Goal: Task Accomplishment & Management: Complete application form

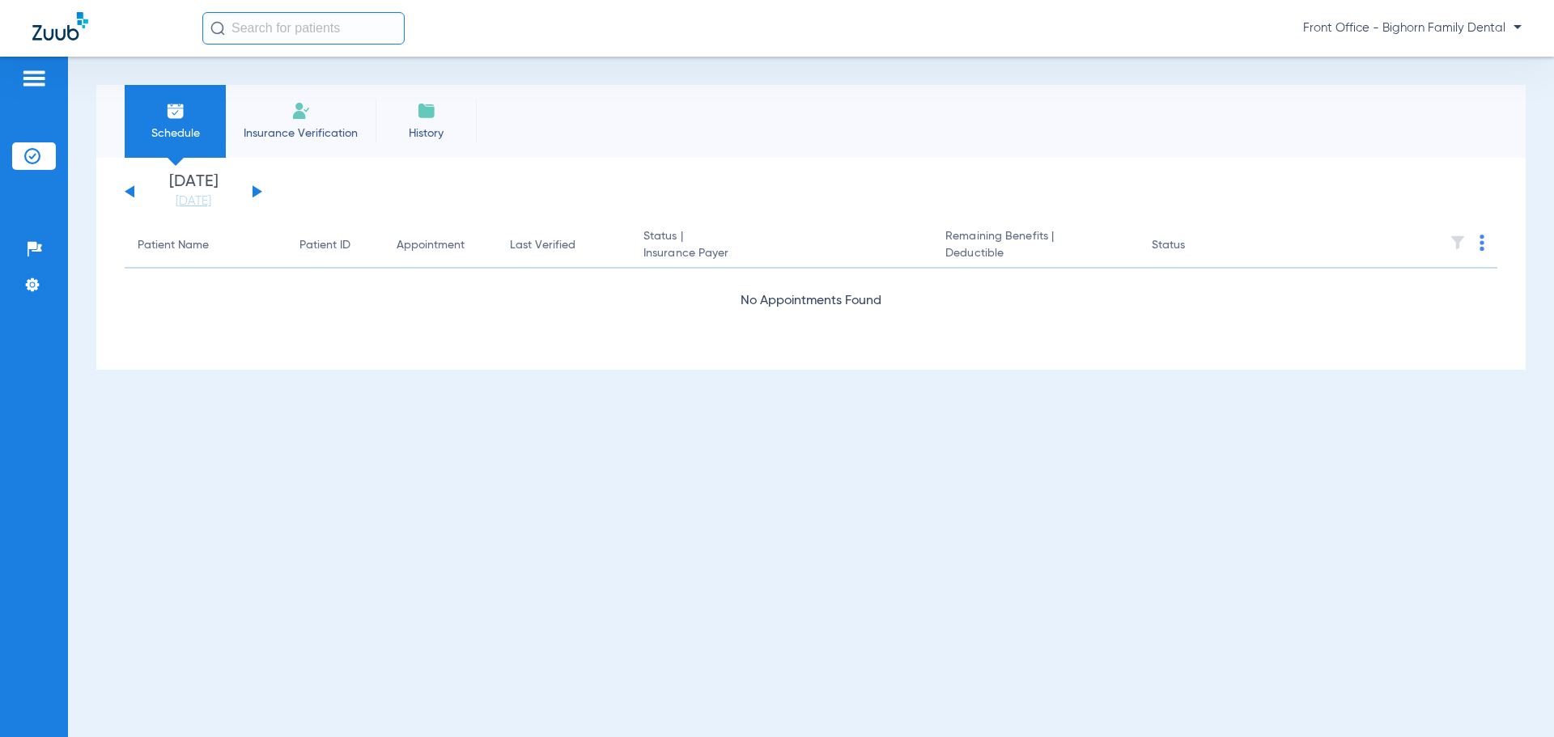
click at [274, 21] on input "text" at bounding box center [303, 28] width 202 height 32
type input "[PERSON_NAME]"
click at [266, 64] on span "No search results" at bounding box center [257, 65] width 112 height 11
click at [218, 26] on img at bounding box center [217, 28] width 15 height 15
drag, startPoint x: 523, startPoint y: 435, endPoint x: 774, endPoint y: 515, distance: 263.1
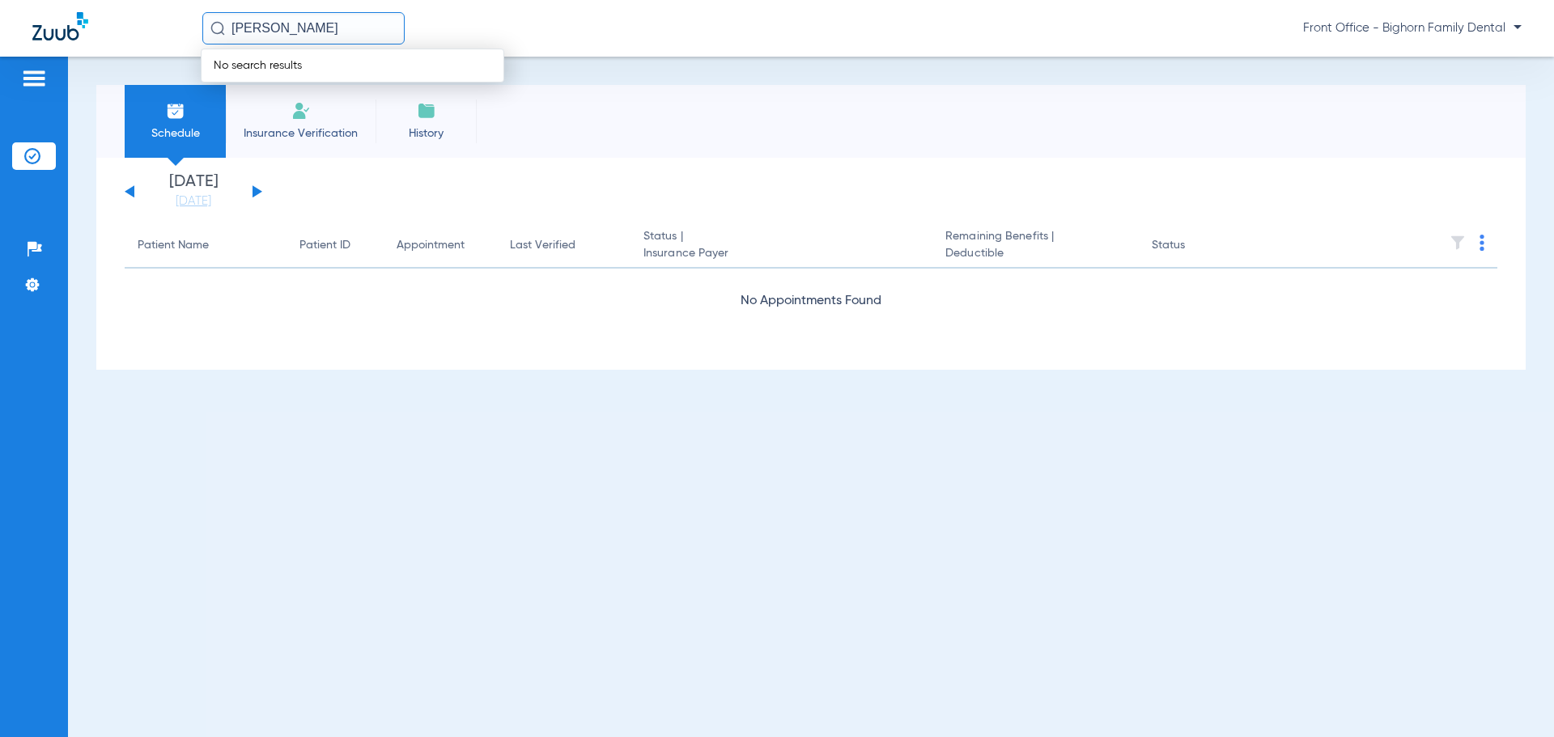
click at [524, 435] on div "Schedule Insurance Verification History [DATE] [DATE] [DATE] [DATE] [DATE] [DAT…" at bounding box center [811, 397] width 1486 height 680
click at [305, 132] on span "Insurance Verification" at bounding box center [300, 133] width 125 height 16
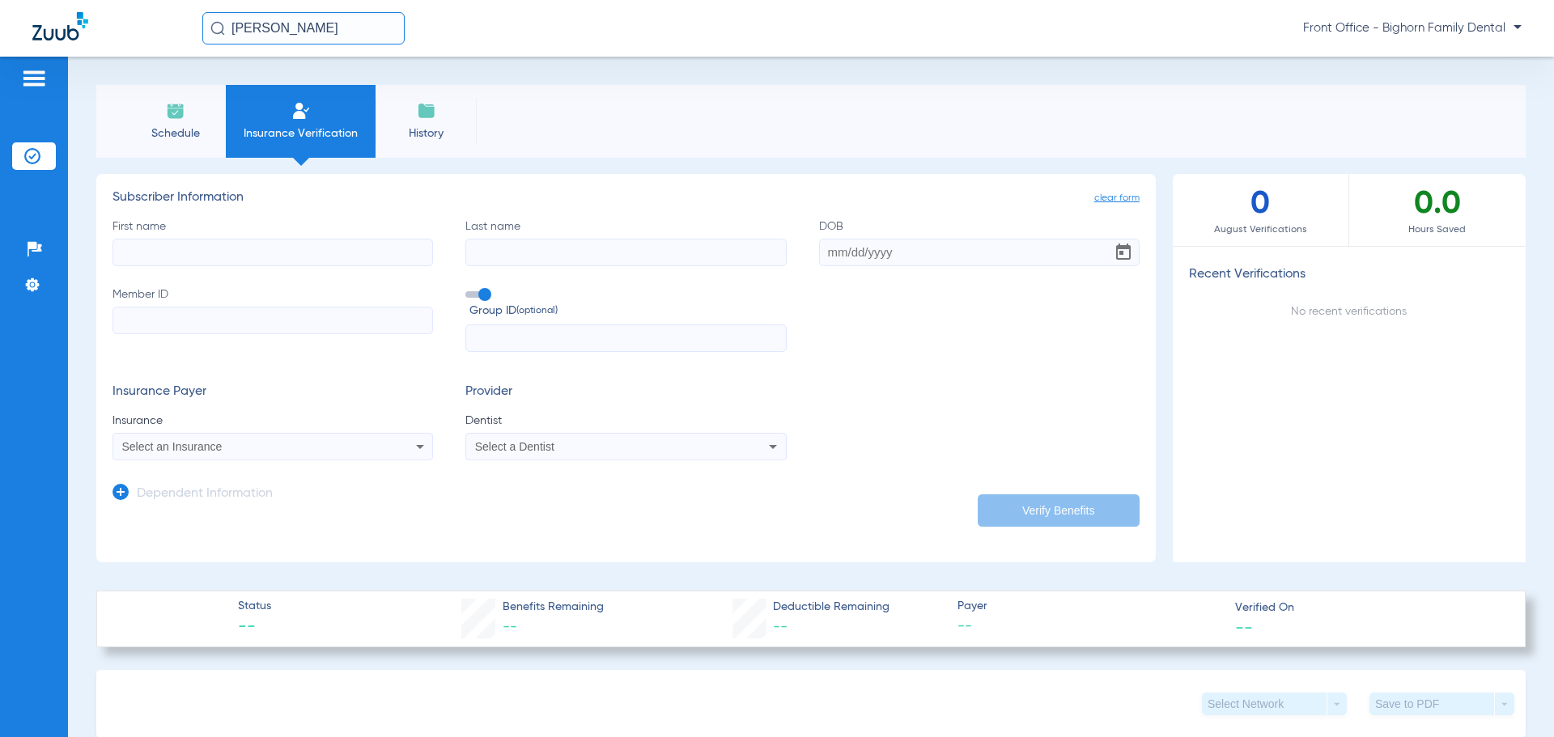
click at [417, 129] on span "History" at bounding box center [426, 133] width 77 height 16
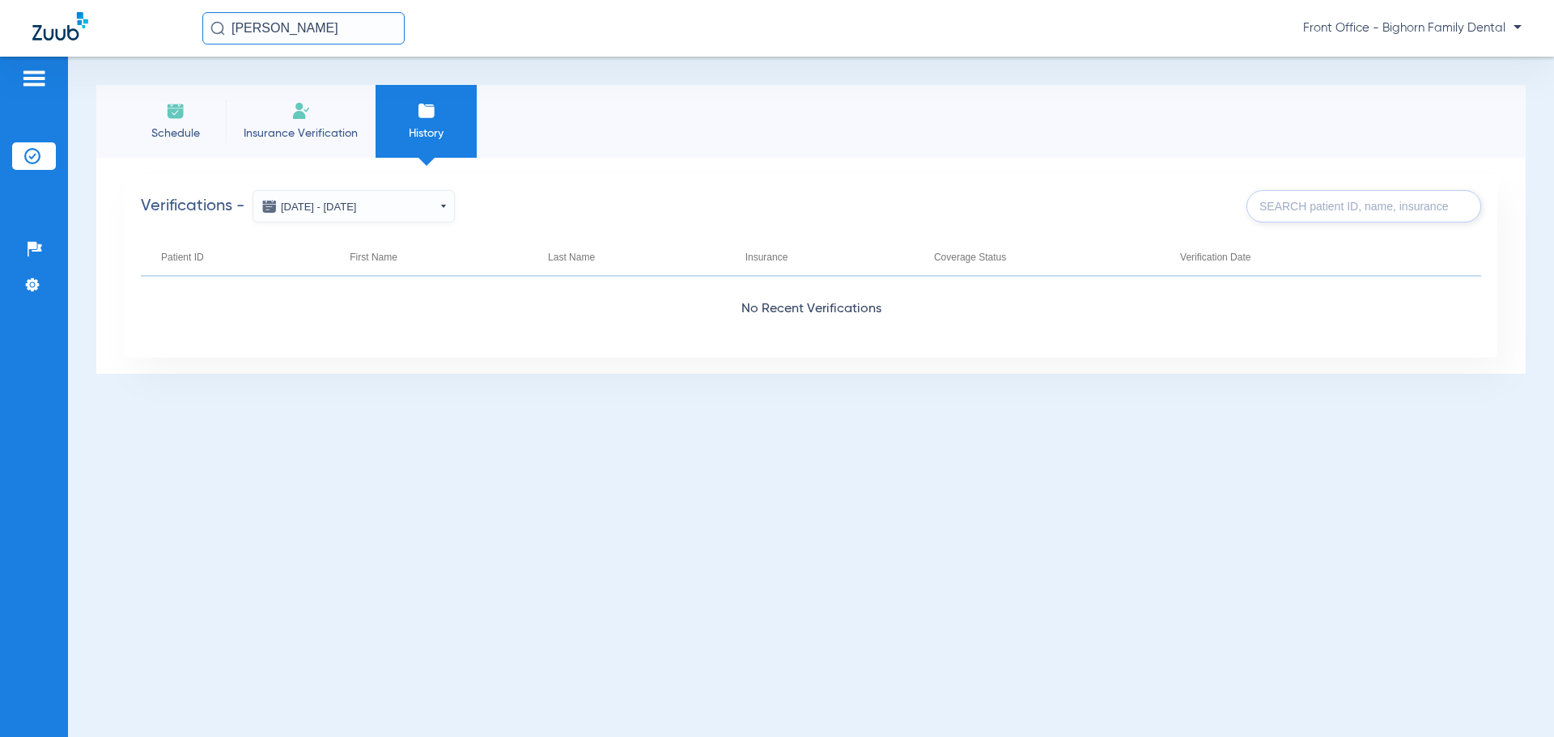
click at [38, 67] on div "Patients Insurance Verification Setup Help Center Settings" at bounding box center [34, 425] width 68 height 737
click at [39, 80] on img at bounding box center [34, 78] width 26 height 19
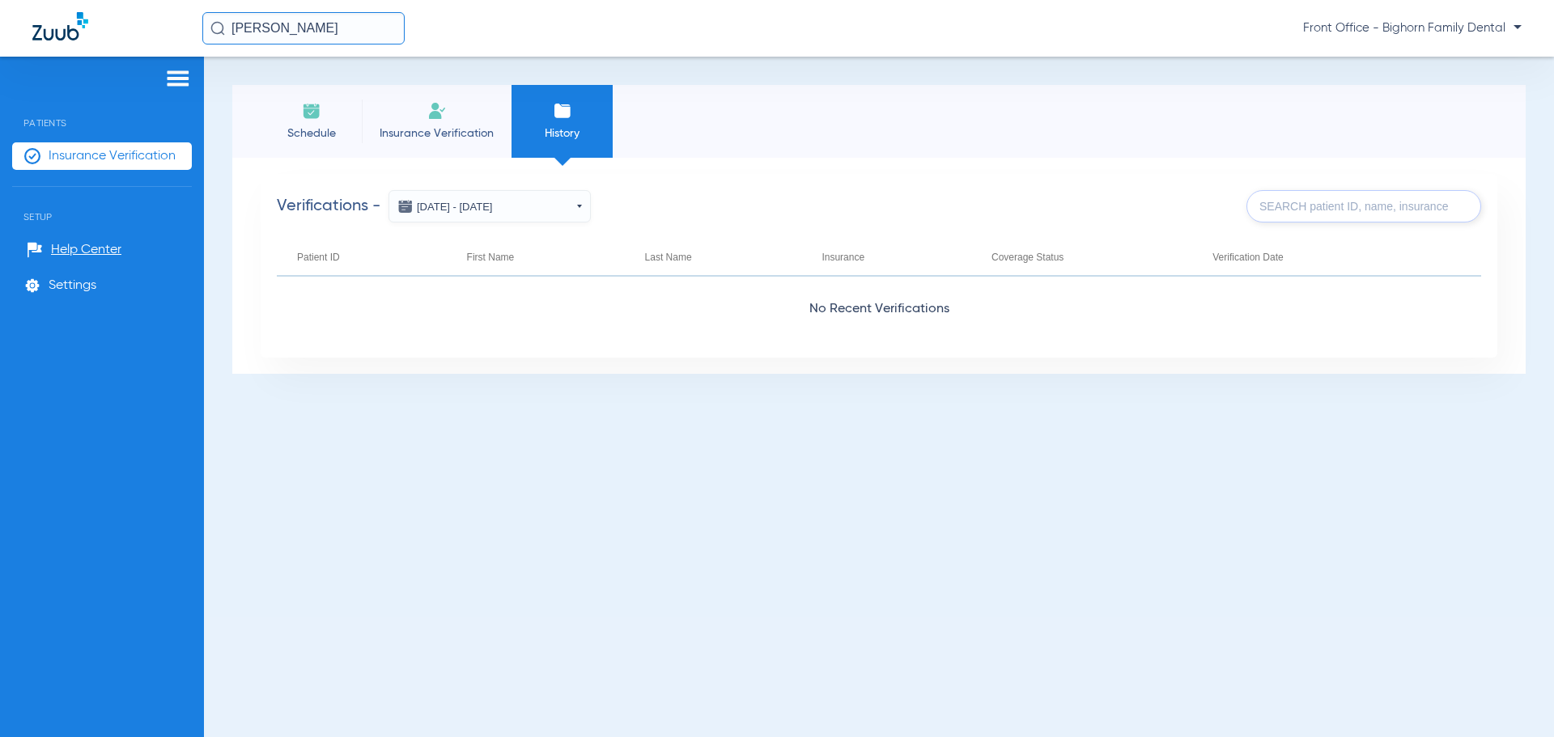
click at [1427, 29] on span "Front Office - Bighorn Family Dental" at bounding box center [1412, 28] width 218 height 16
click at [342, 25] on div at bounding box center [777, 368] width 1554 height 737
click at [435, 131] on span "Insurance Verification" at bounding box center [436, 133] width 125 height 16
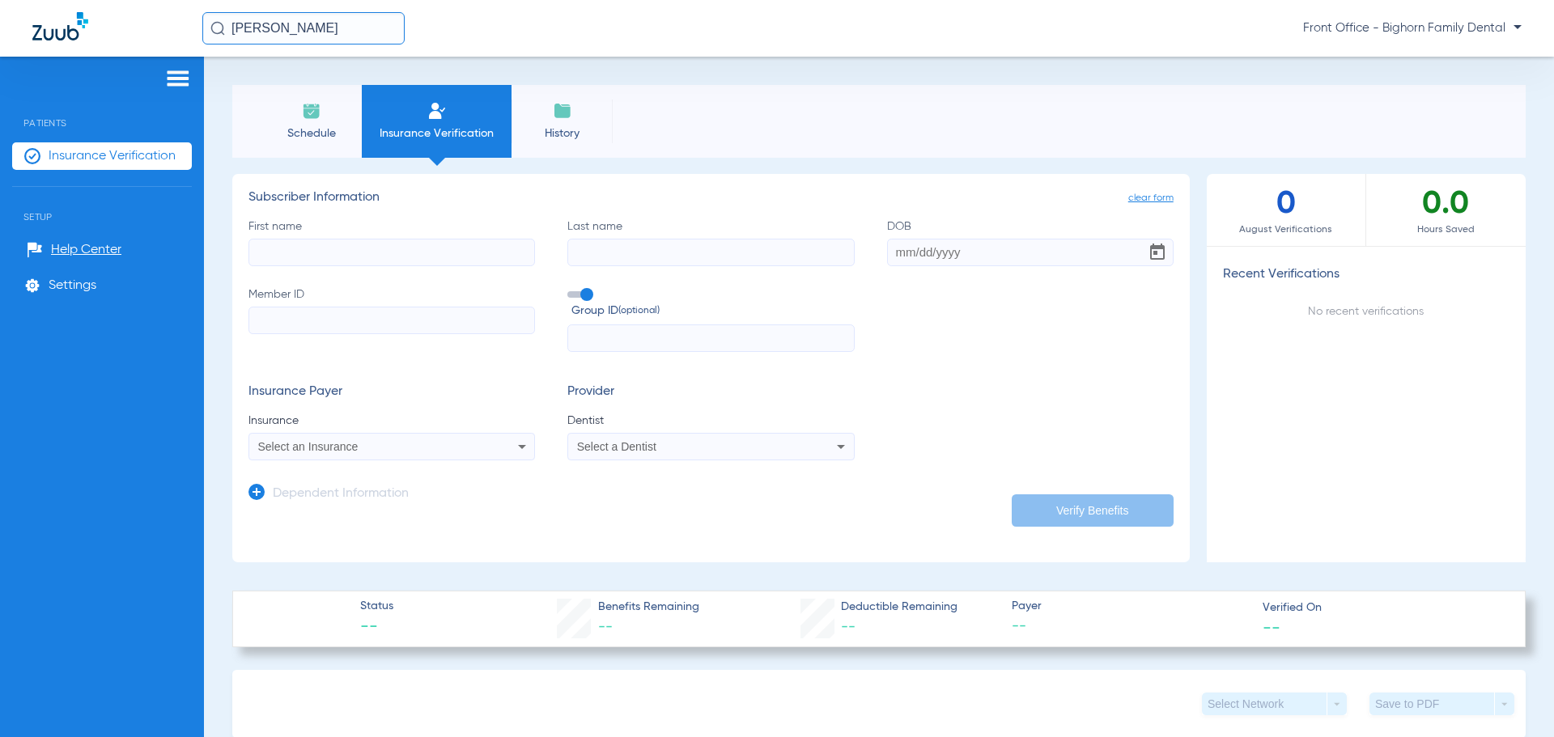
click at [341, 256] on input "First name" at bounding box center [391, 253] width 286 height 28
type input "[PERSON_NAME]"
type input "[DATE]"
click at [324, 316] on input "Member ID" at bounding box center [391, 321] width 286 height 28
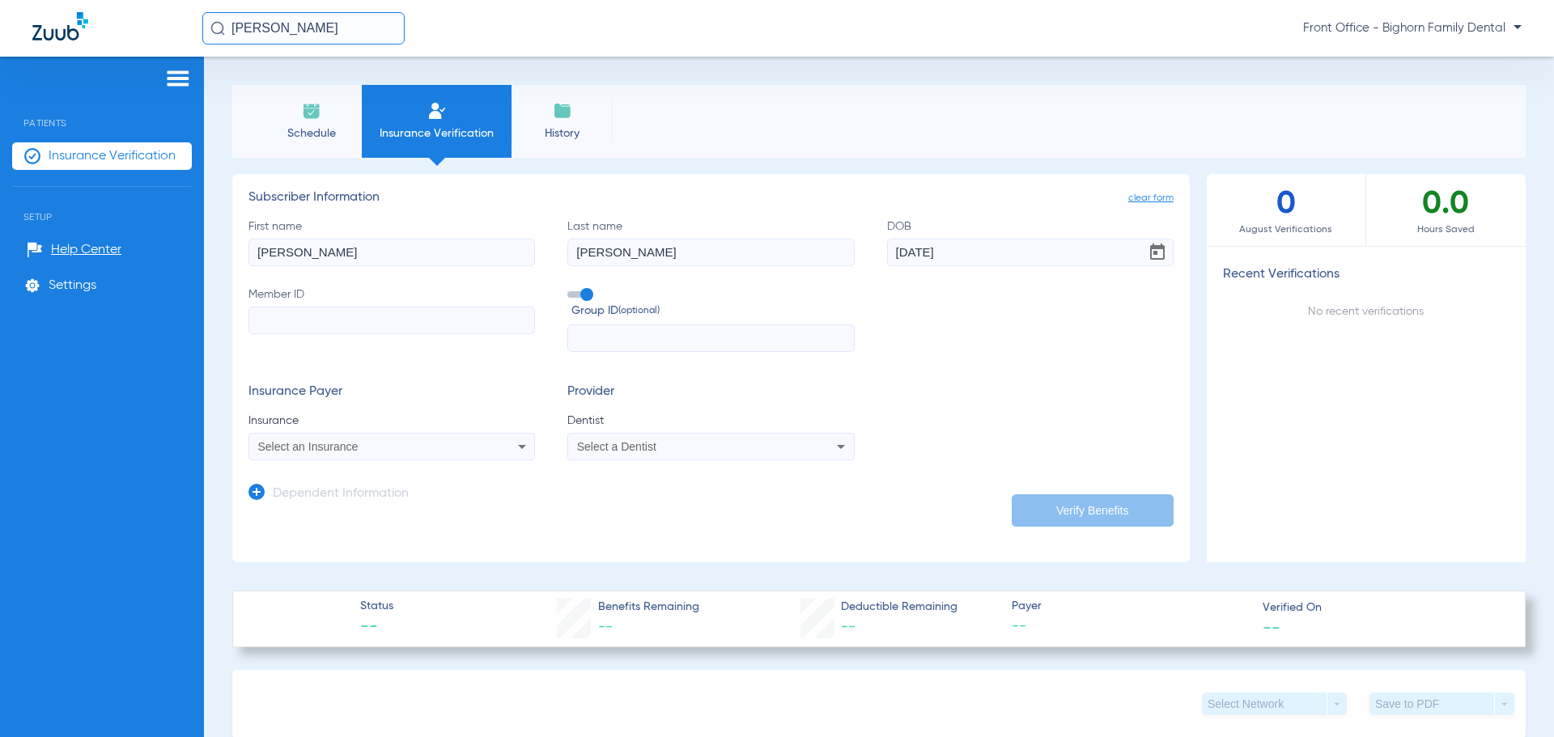
paste input "406001871791"
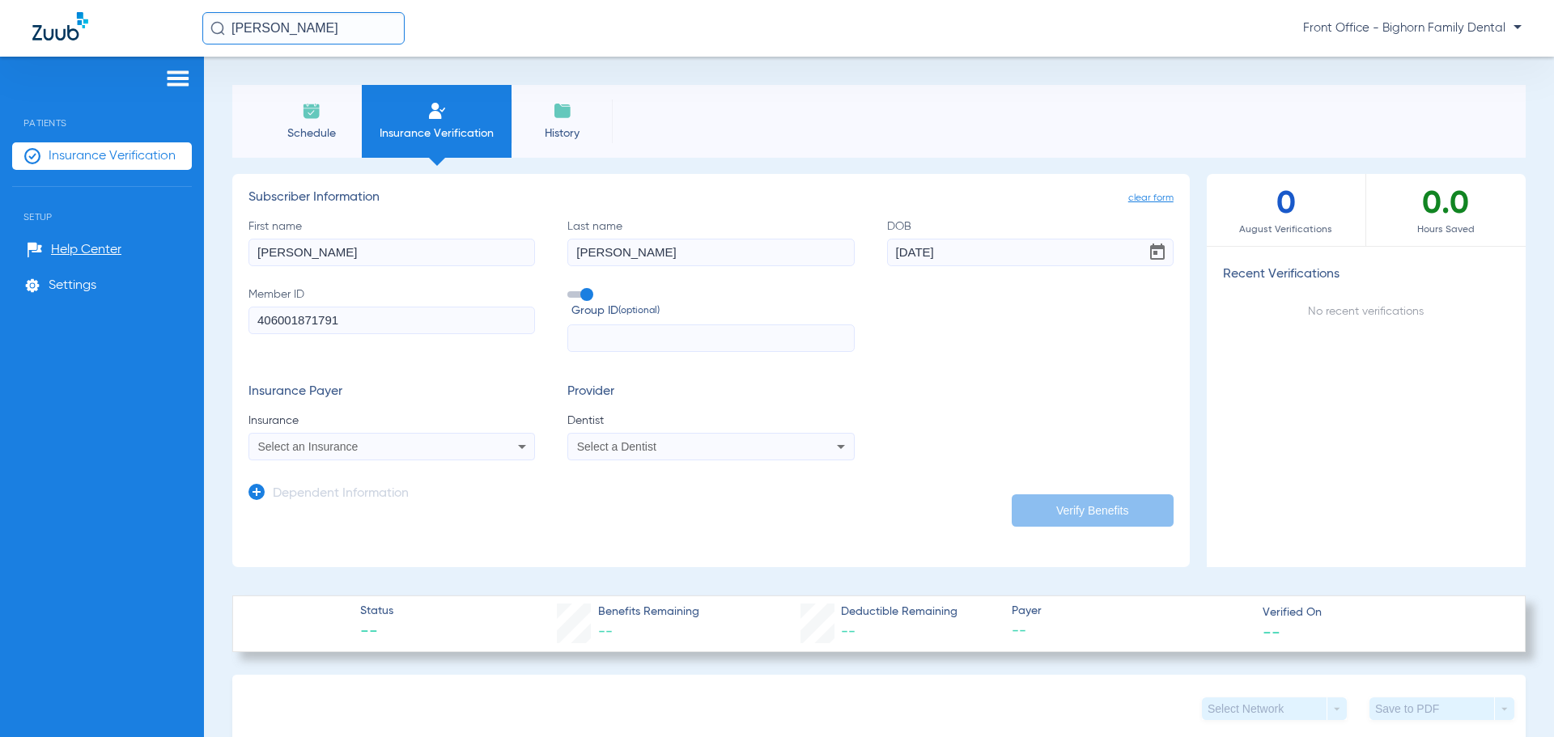
type input "406001871791"
click at [414, 448] on div "Select an Insurance" at bounding box center [365, 446] width 214 height 11
click at [316, 501] on div "No Results" at bounding box center [385, 486] width 272 height 60
drag, startPoint x: 748, startPoint y: 397, endPoint x: 765, endPoint y: 400, distance: 17.2
click at [749, 397] on div at bounding box center [777, 368] width 1554 height 737
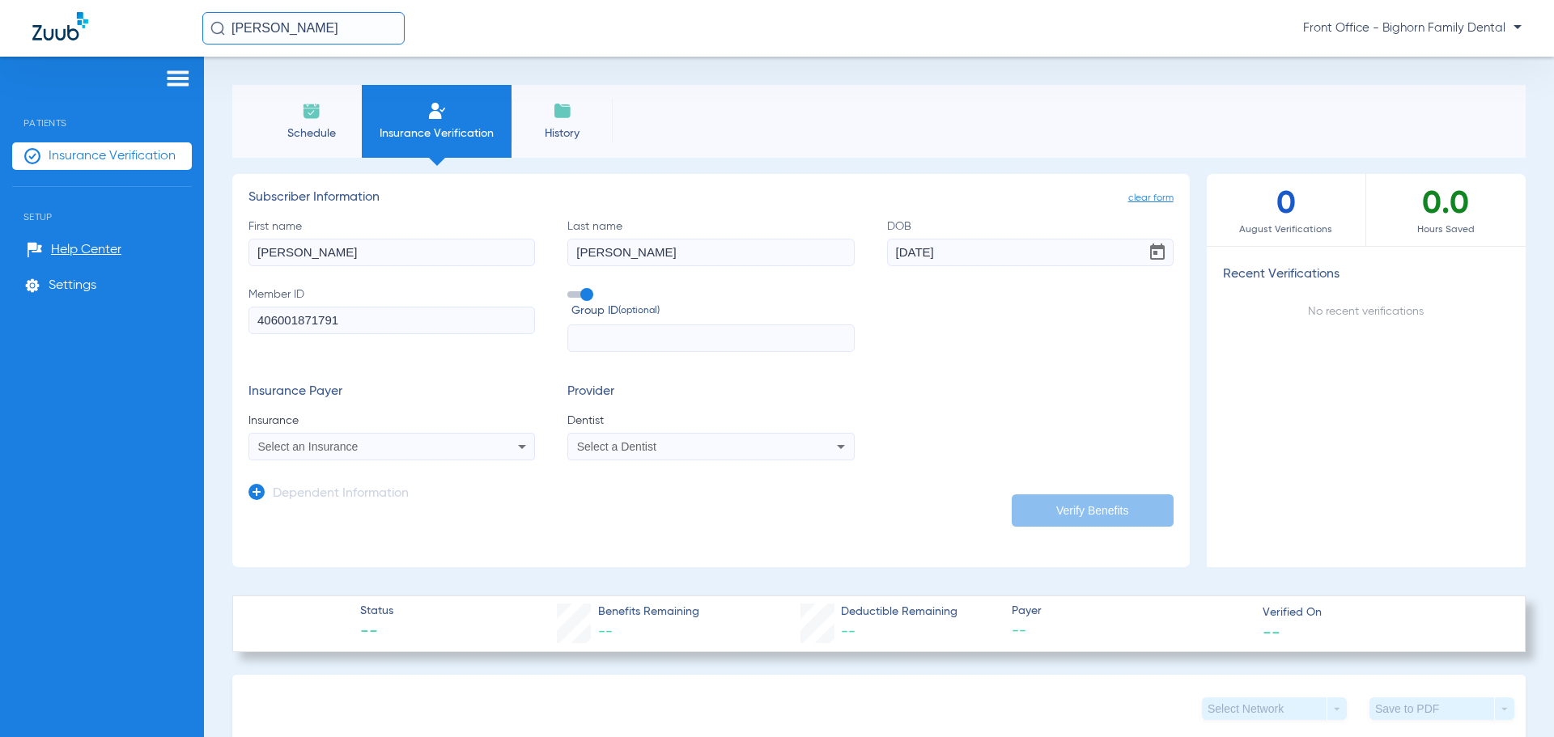
drag, startPoint x: 86, startPoint y: 284, endPoint x: 108, endPoint y: 66, distance: 218.8
click at [77, 281] on span "Settings" at bounding box center [73, 286] width 48 height 16
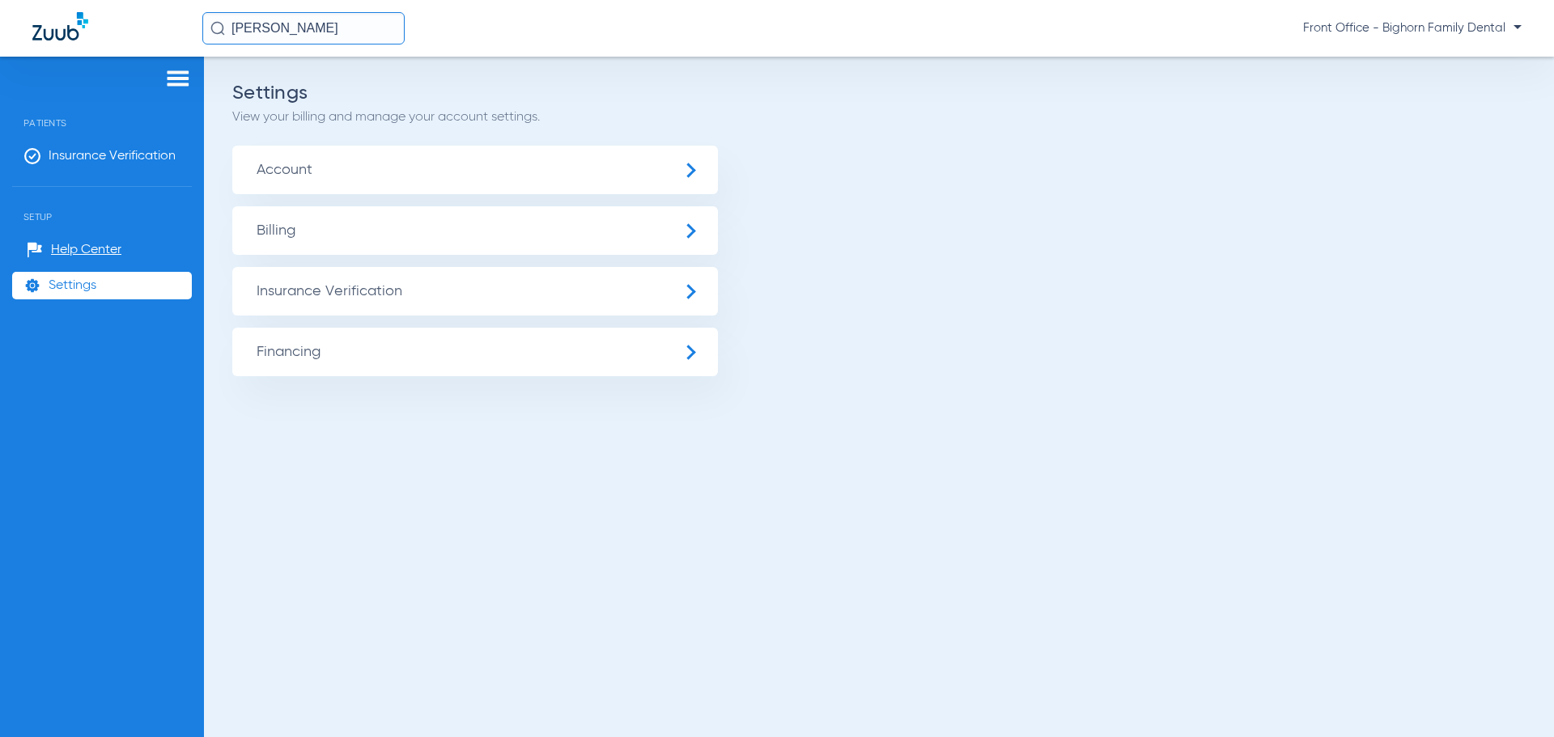
click at [165, 78] on img at bounding box center [178, 78] width 26 height 19
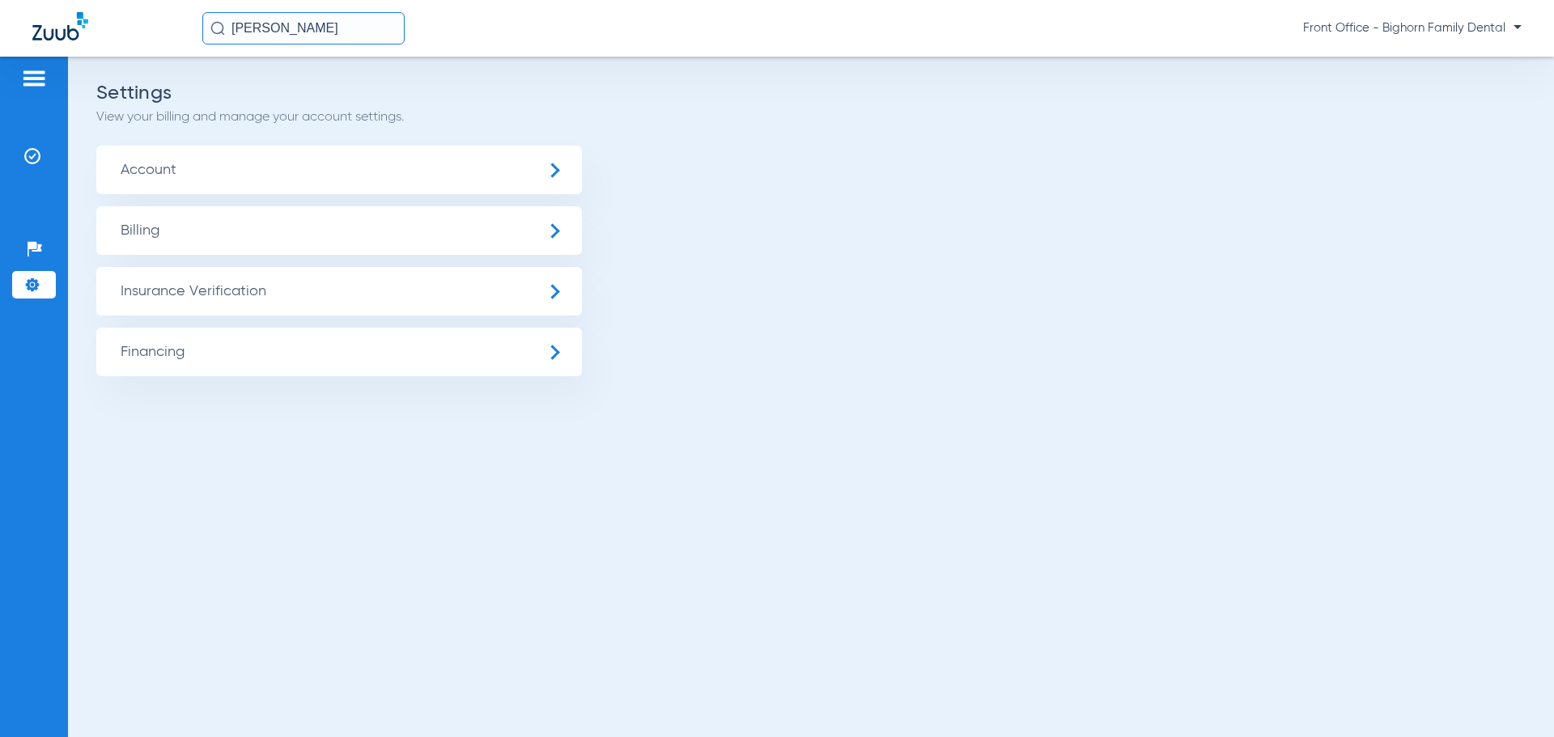
click at [31, 77] on img at bounding box center [34, 78] width 26 height 19
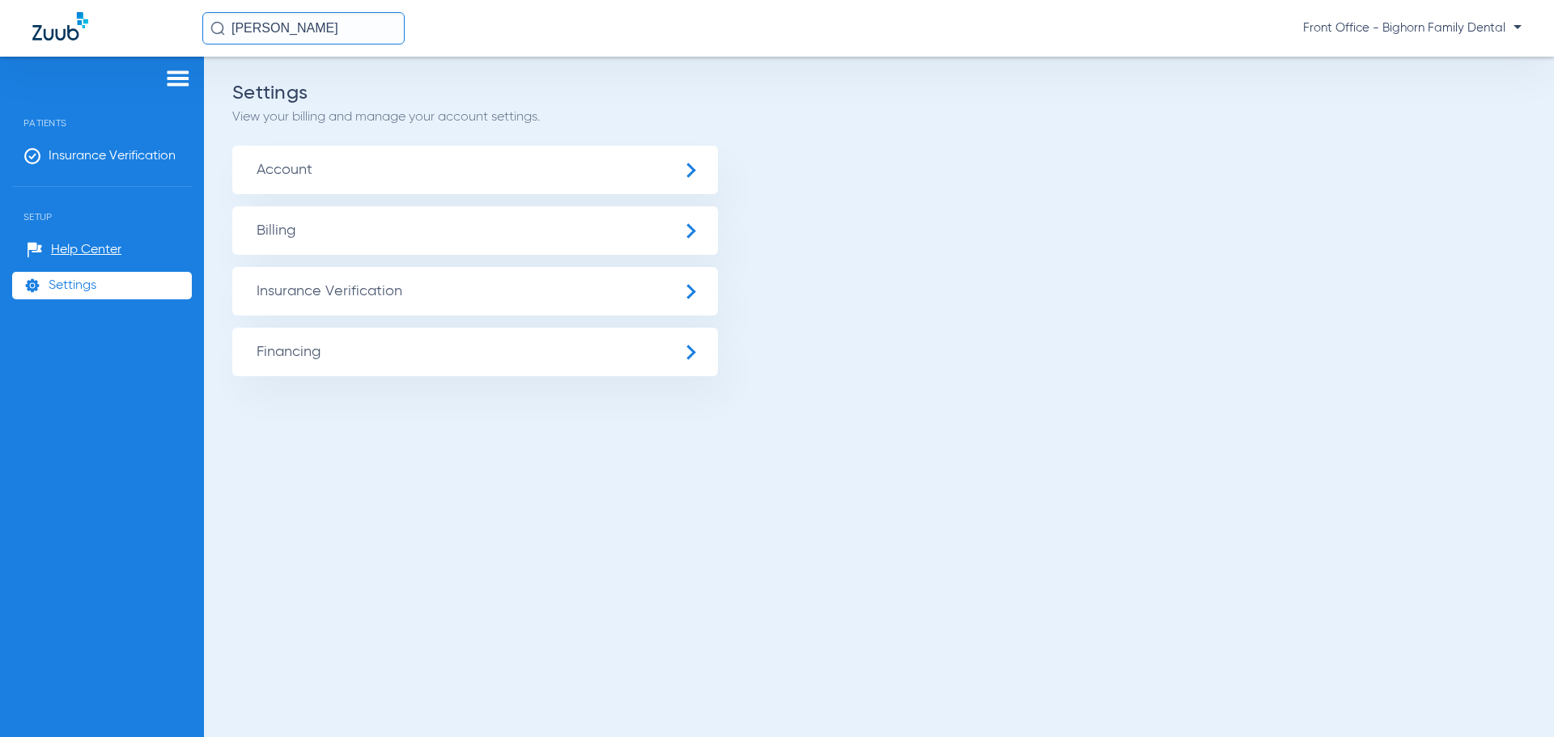
drag, startPoint x: 223, startPoint y: 33, endPoint x: 239, endPoint y: 31, distance: 15.6
click at [223, 33] on img at bounding box center [217, 28] width 15 height 15
drag, startPoint x: 327, startPoint y: 23, endPoint x: -161, endPoint y: -6, distance: 488.7
click at [0, 0] on html "[PERSON_NAME] No search results Front Office - Bighorn Family Dental Patients I…" at bounding box center [777, 368] width 1554 height 737
click at [128, 157] on span "Insurance Verification" at bounding box center [112, 156] width 127 height 16
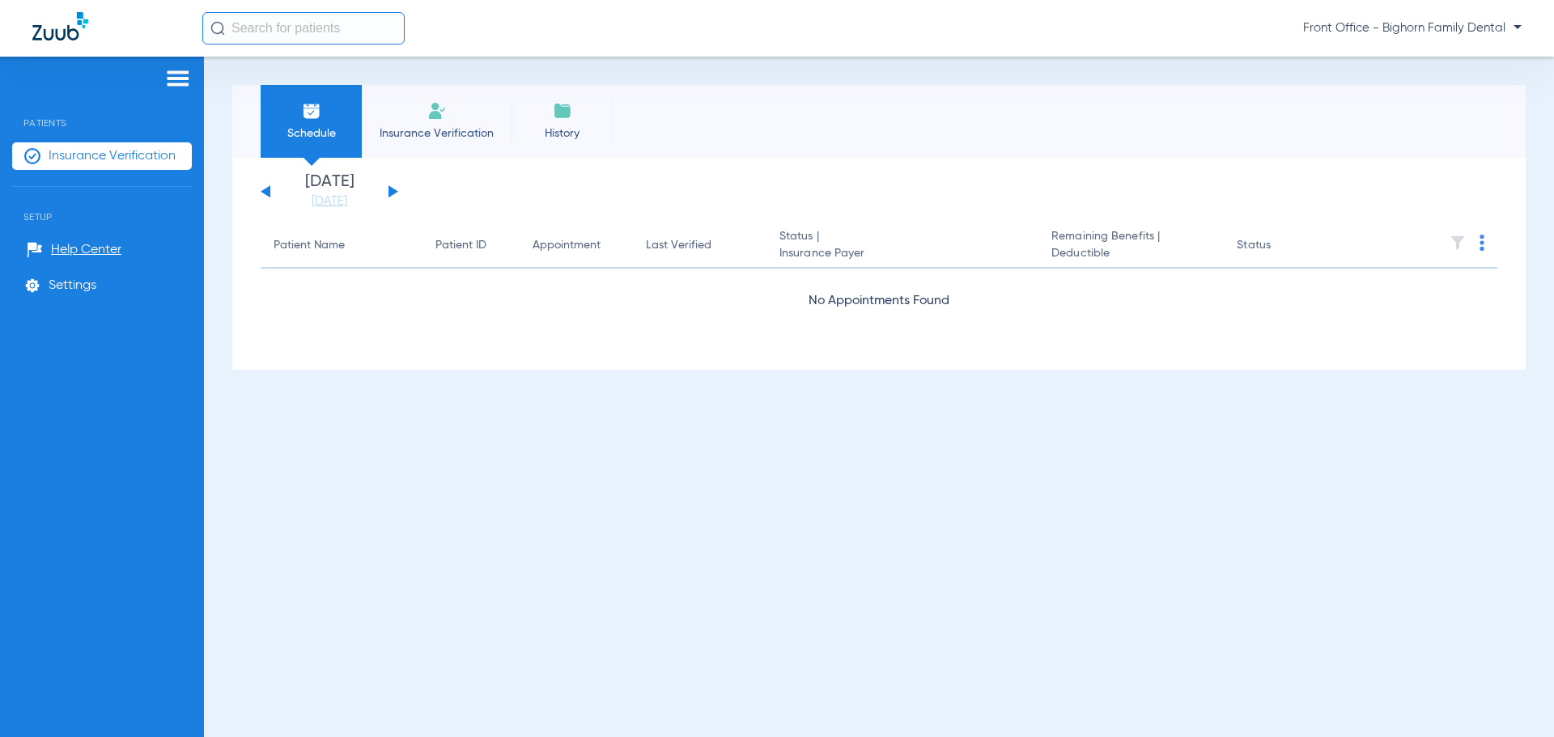
click at [442, 129] on span "Insurance Verification" at bounding box center [436, 133] width 125 height 16
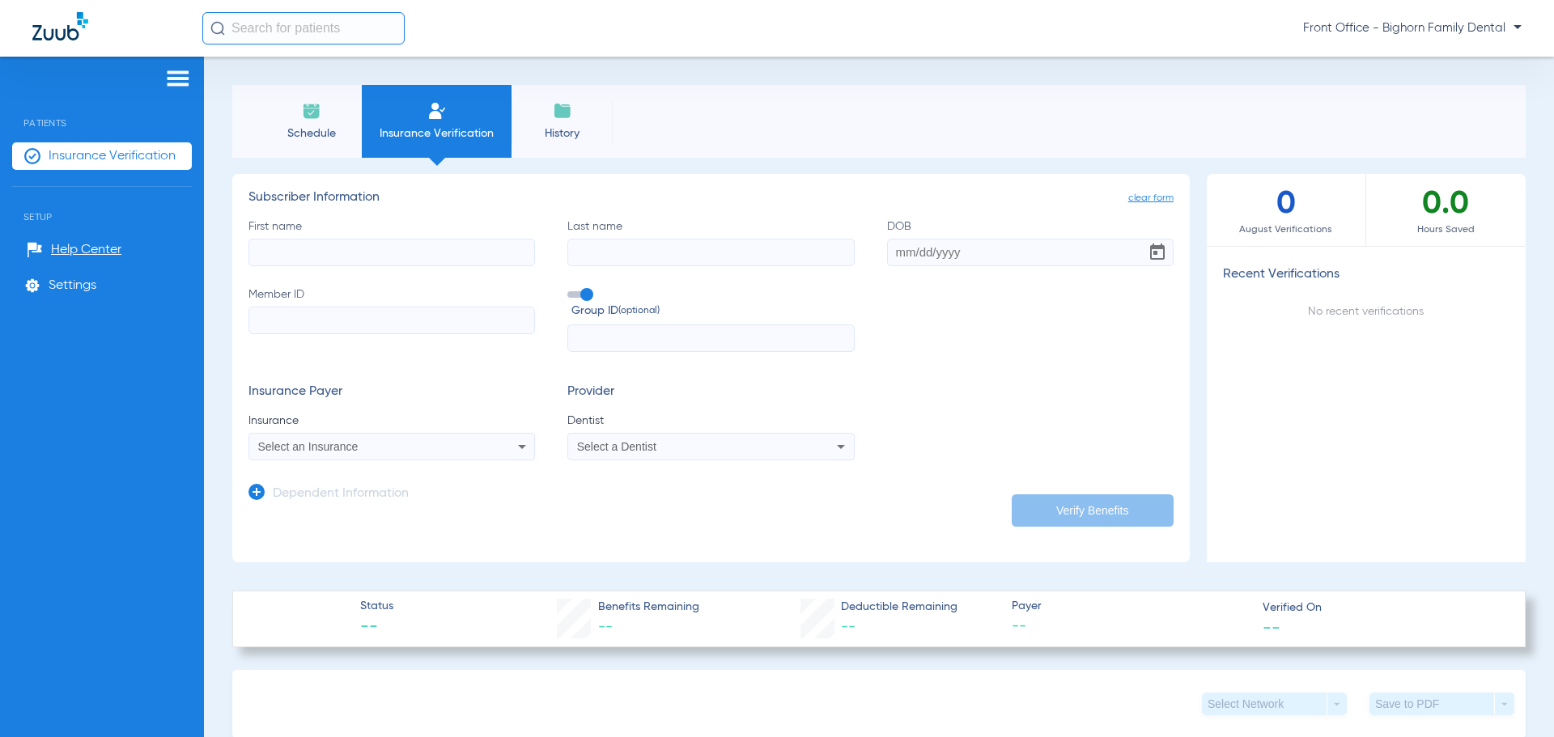
click at [583, 117] on li "History" at bounding box center [561, 121] width 101 height 73
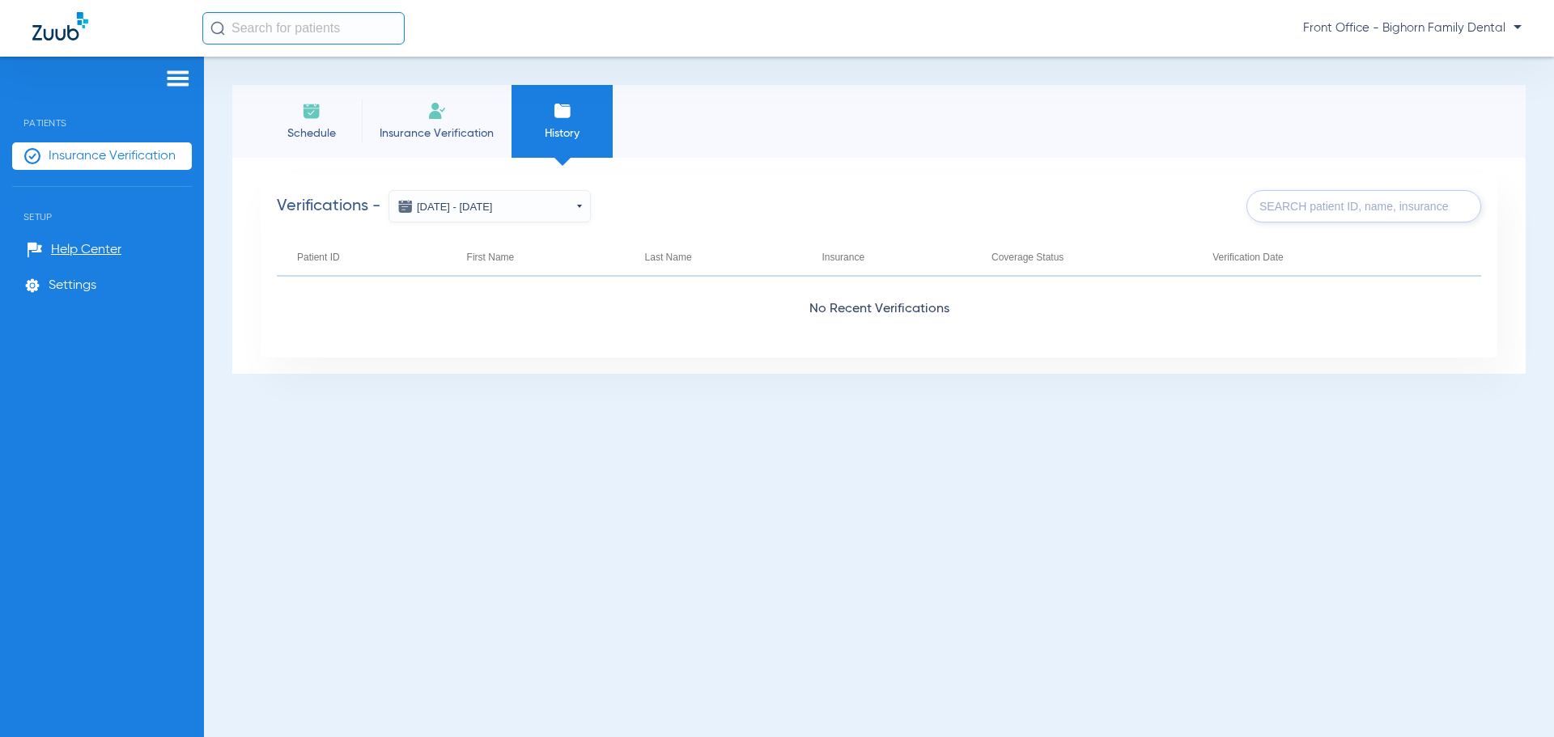
click at [566, 207] on button "[DATE] - [DATE]" at bounding box center [489, 206] width 202 height 32
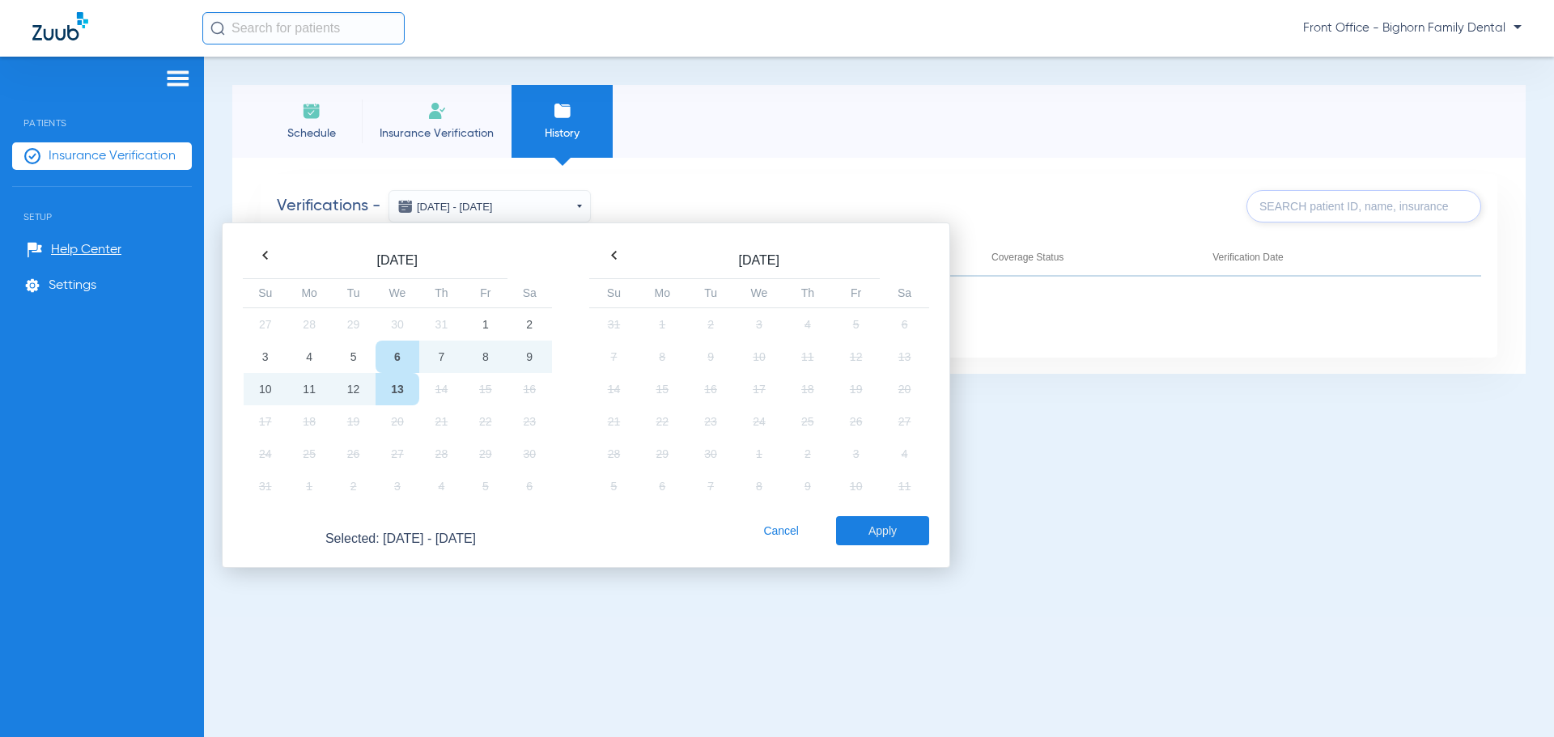
click at [816, 119] on div "Schedule Insurance Verification History" at bounding box center [878, 121] width 1293 height 73
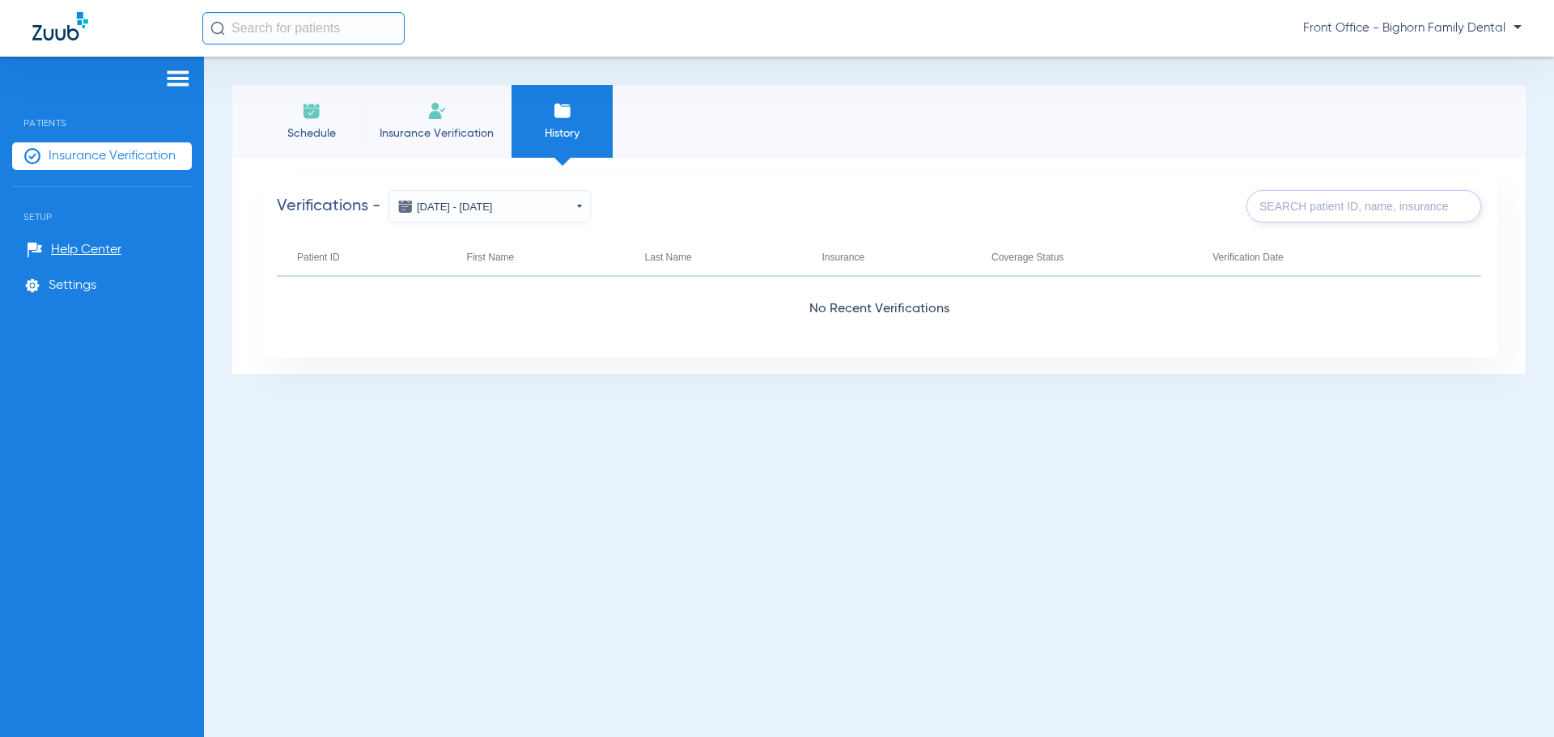
click at [1304, 212] on input "text" at bounding box center [1363, 206] width 235 height 32
click at [1398, 23] on span "Front Office - Bighorn Family Dental" at bounding box center [1412, 28] width 218 height 16
